Goal: Find specific page/section: Find specific page/section

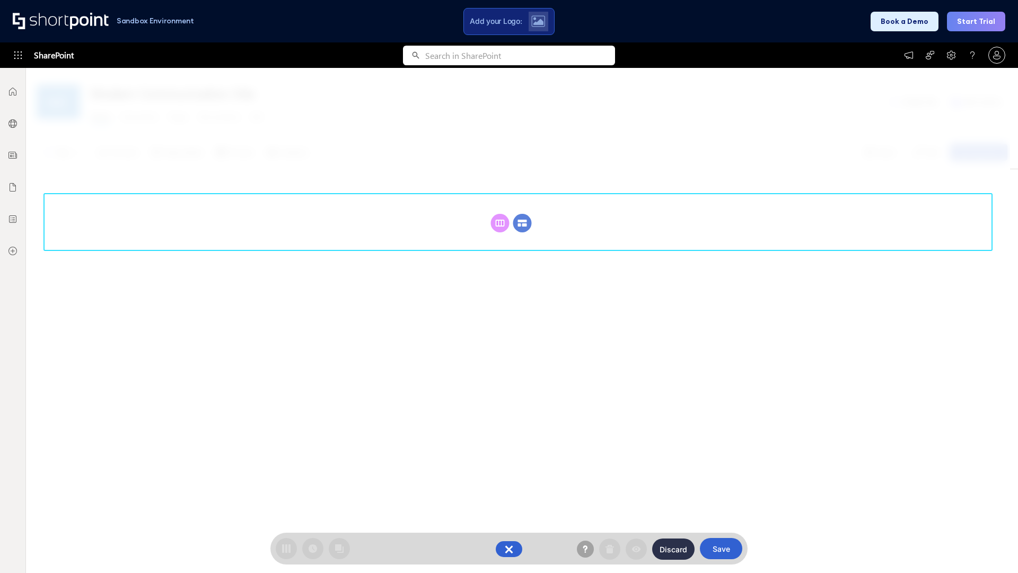
scroll to position [146, 0]
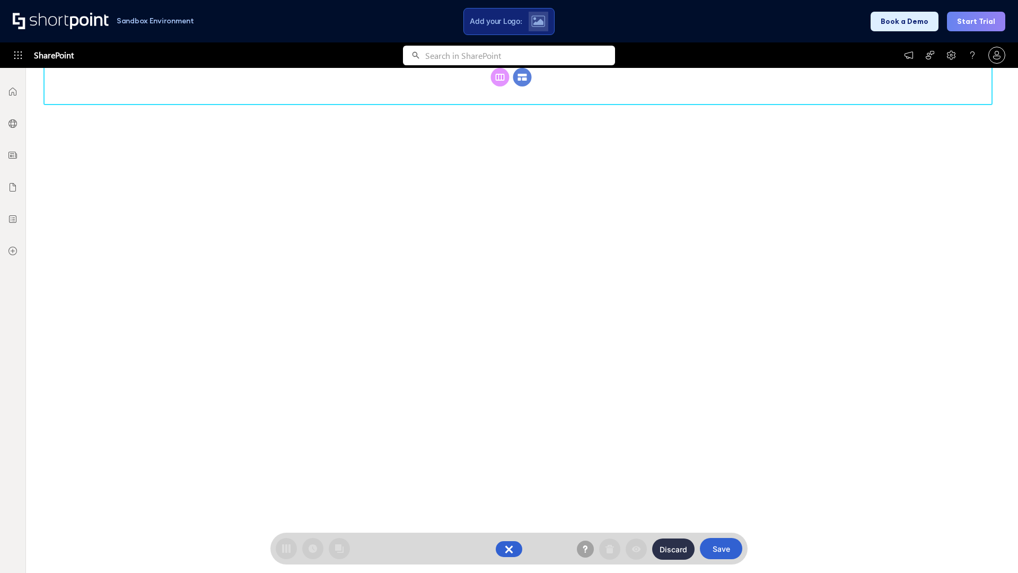
click at [522, 86] on circle at bounding box center [522, 77] width 19 height 19
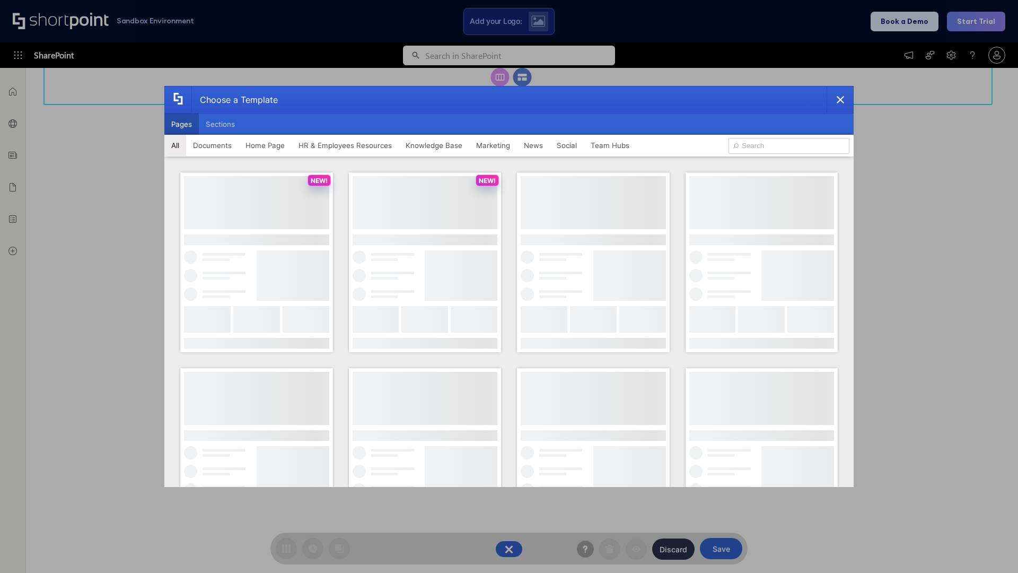
click at [181, 124] on button "Pages" at bounding box center [181, 124] width 34 height 21
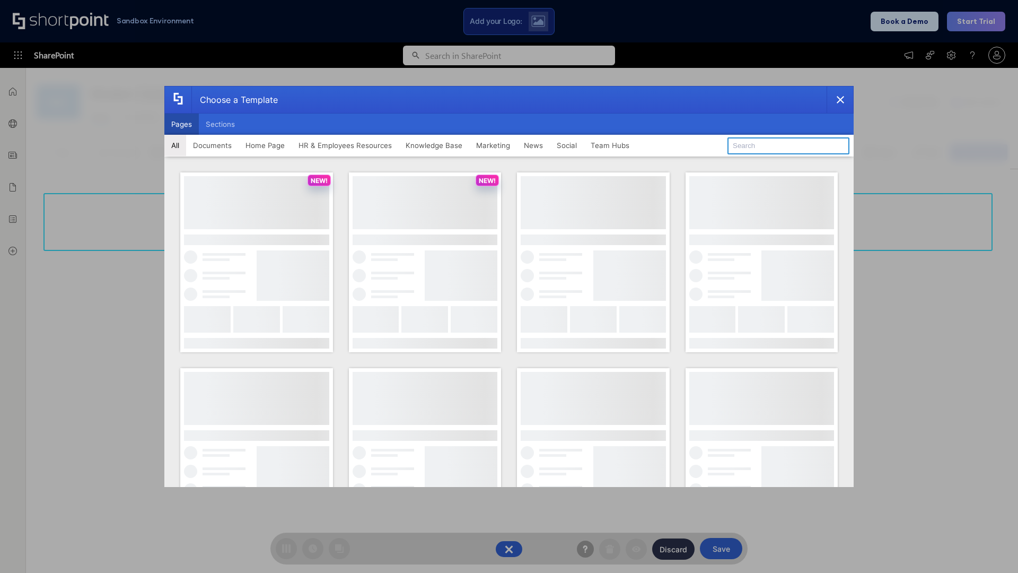
type input "Intranet Layout 6"
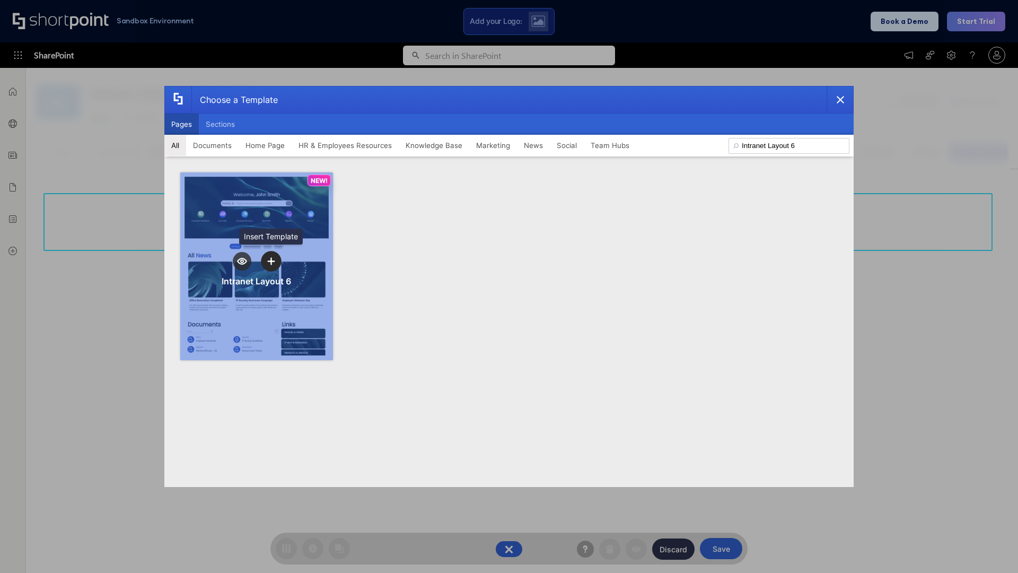
click at [271, 261] on icon "template selector" at bounding box center [270, 260] width 7 height 7
